Goal: Navigation & Orientation: Find specific page/section

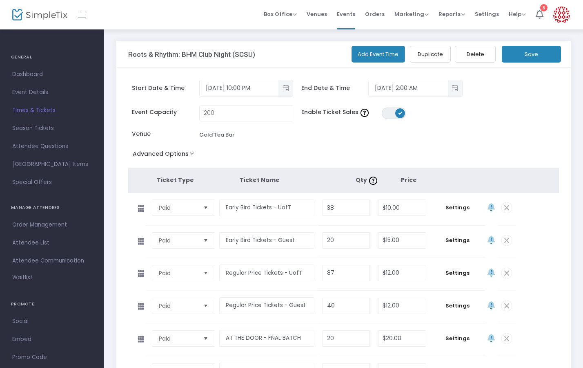
click at [38, 18] on img at bounding box center [39, 15] width 55 height 12
click at [43, 18] on img at bounding box center [39, 15] width 55 height 12
